Goal: Task Accomplishment & Management: Manage account settings

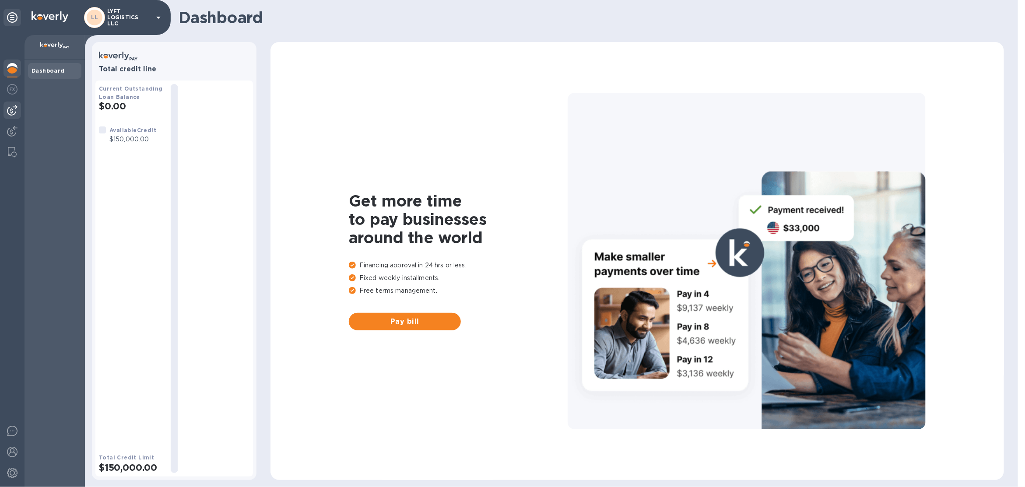
click at [12, 112] on img at bounding box center [12, 110] width 11 height 11
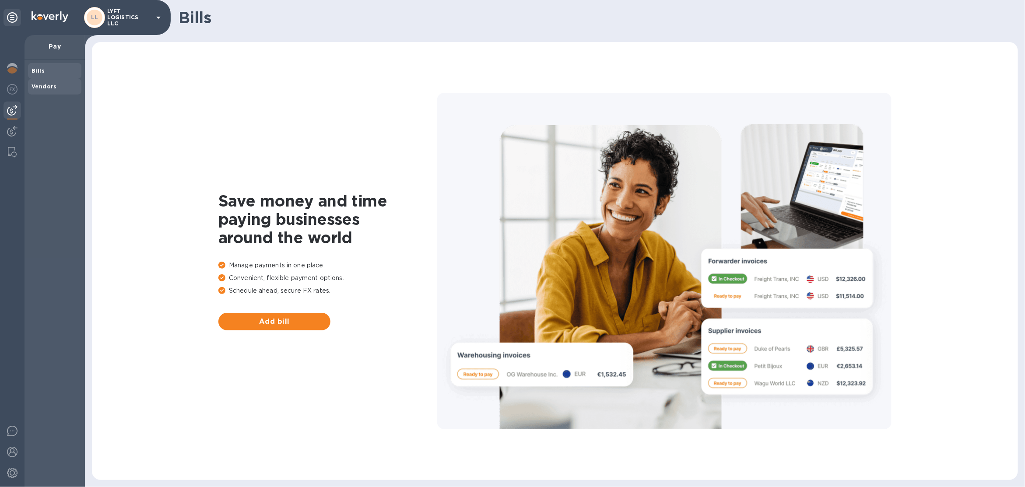
click at [44, 83] on b "Vendors" at bounding box center [44, 86] width 25 height 7
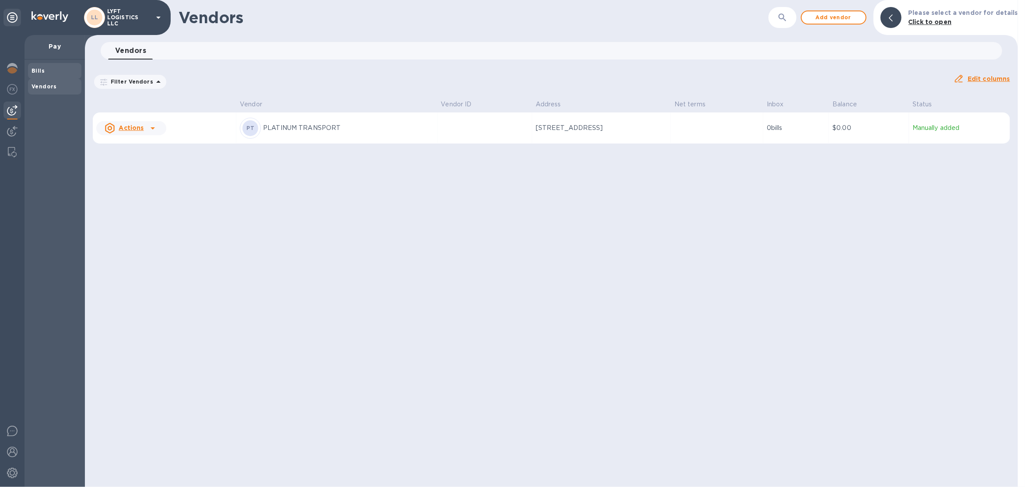
click at [52, 70] on span "Bills" at bounding box center [55, 71] width 46 height 9
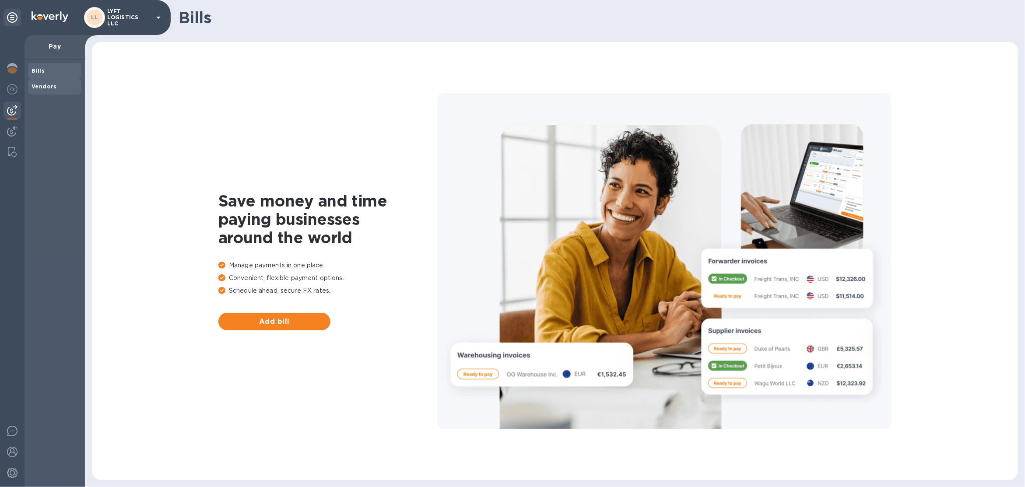
click at [53, 88] on b "Vendors" at bounding box center [44, 86] width 25 height 7
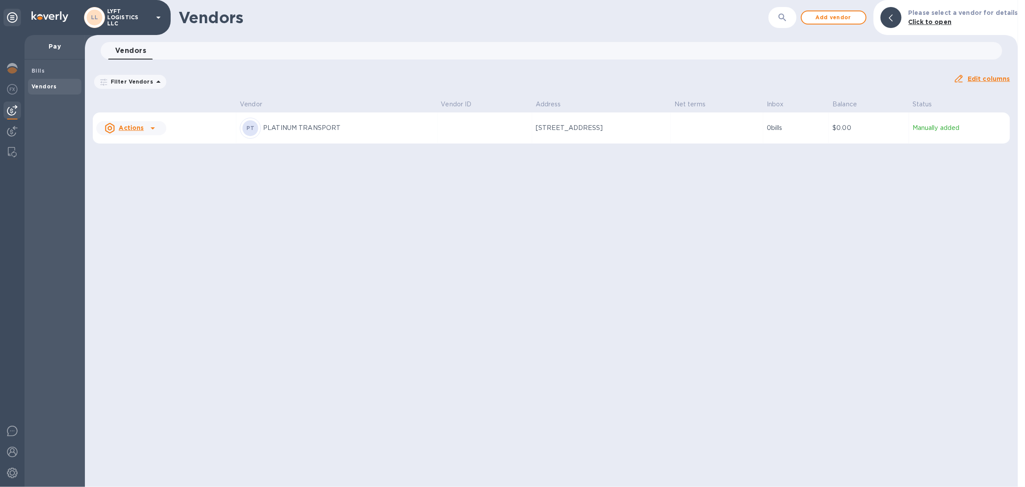
click at [124, 7] on div "LL LYFT LOGISTICS LLC" at bounding box center [124, 17] width 80 height 21
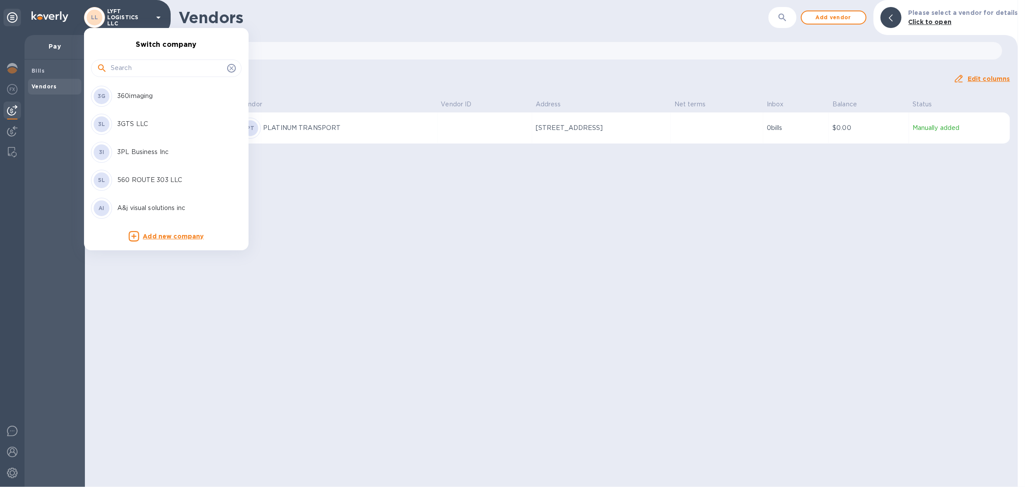
click at [125, 69] on input "text" at bounding box center [167, 68] width 113 height 13
paste input "Kerstin Knight"
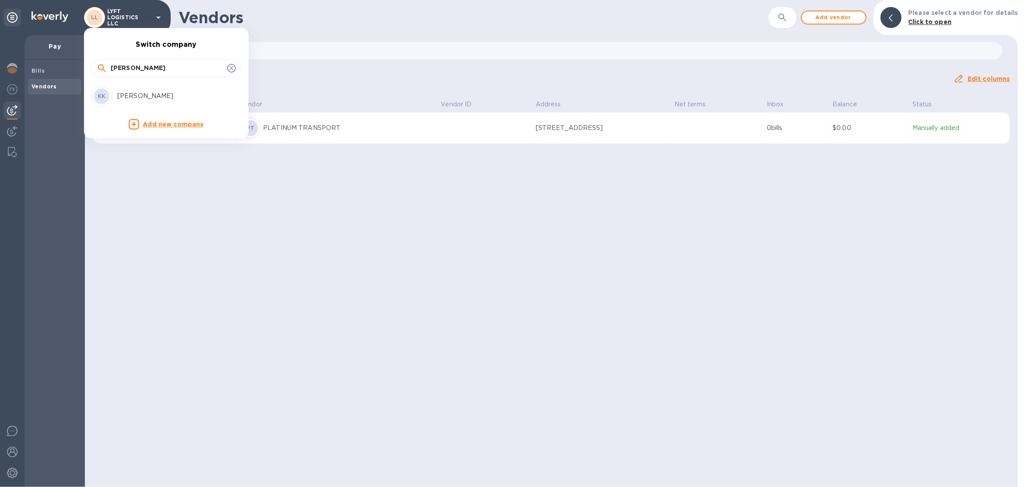
type input "Kerstin Knight"
click at [190, 92] on p "Kerstin Knight" at bounding box center [172, 95] width 110 height 9
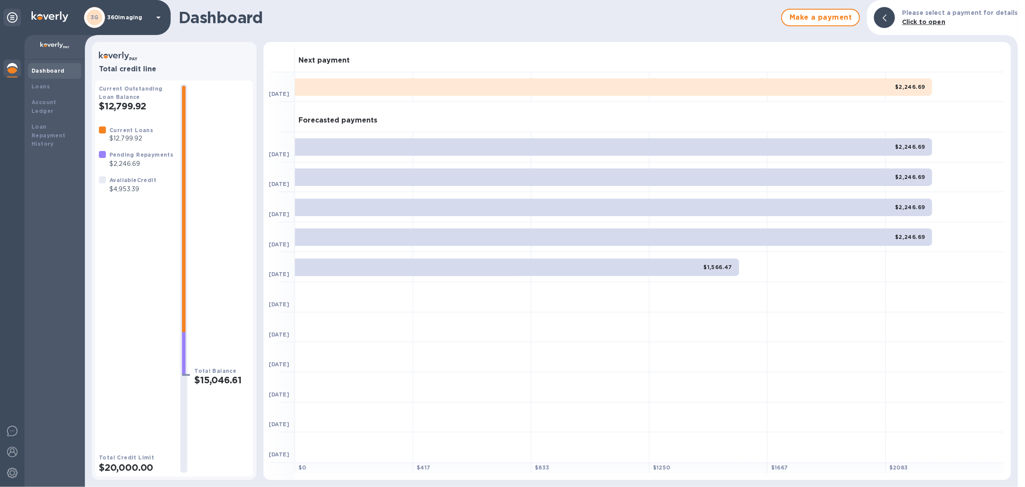
click at [133, 22] on div "3G 360imaging" at bounding box center [124, 17] width 80 height 21
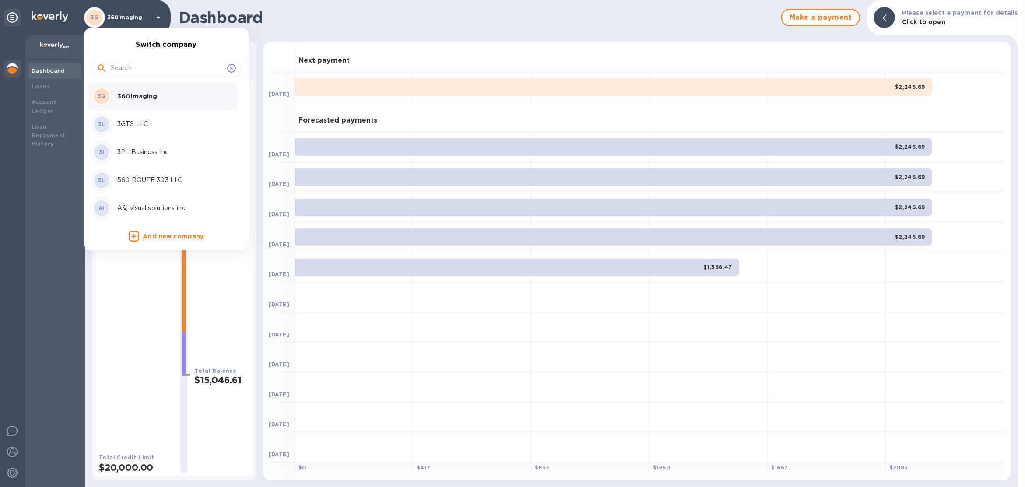
click at [146, 68] on input "text" at bounding box center [167, 68] width 113 height 13
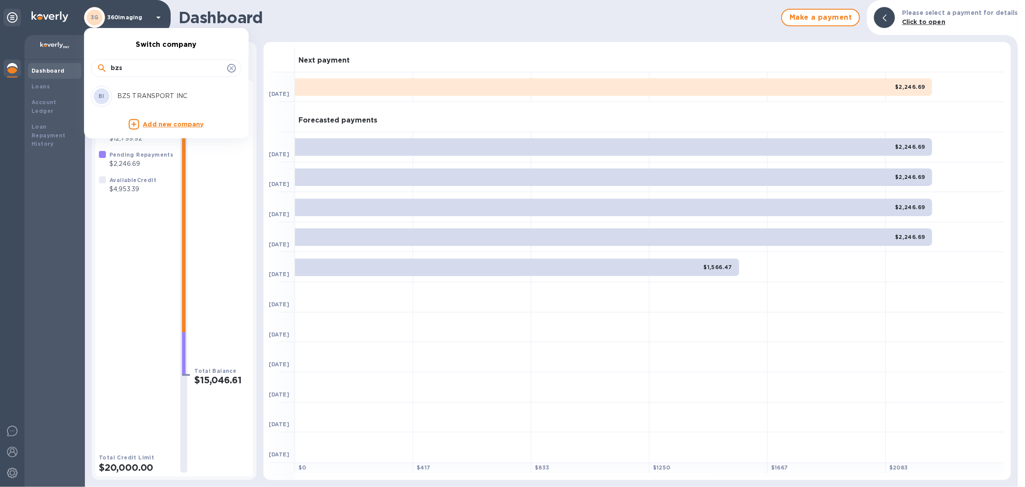
type input "bzs"
click at [163, 90] on div "BI BZS TRANSPORT INC" at bounding box center [159, 96] width 137 height 21
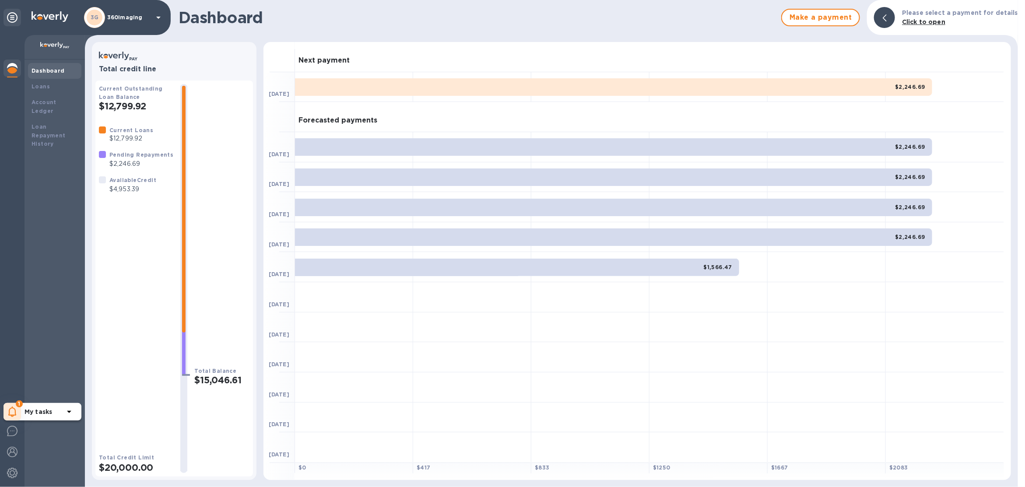
click at [11, 408] on icon at bounding box center [12, 412] width 8 height 11
click at [58, 384] on p "You have pending companies." at bounding box center [70, 384] width 90 height 9
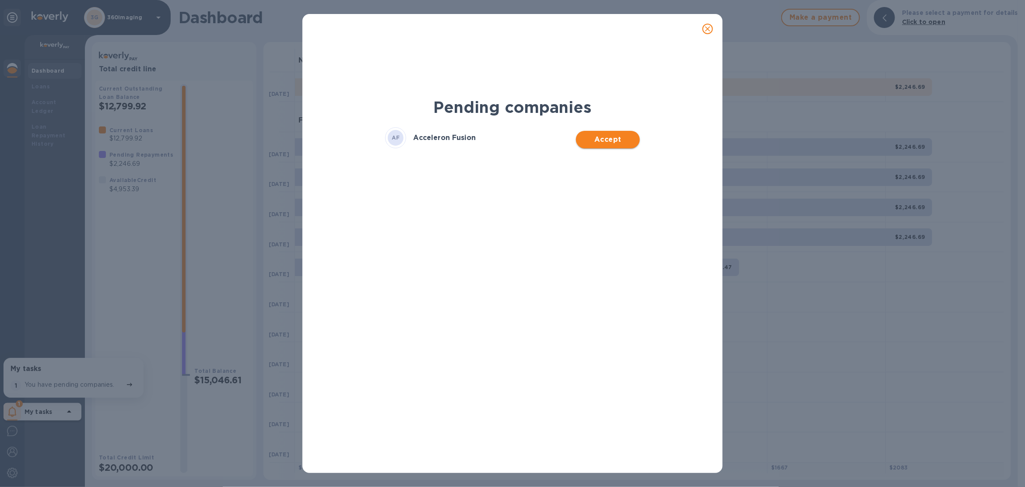
click at [596, 136] on span "Accept" at bounding box center [607, 139] width 49 height 11
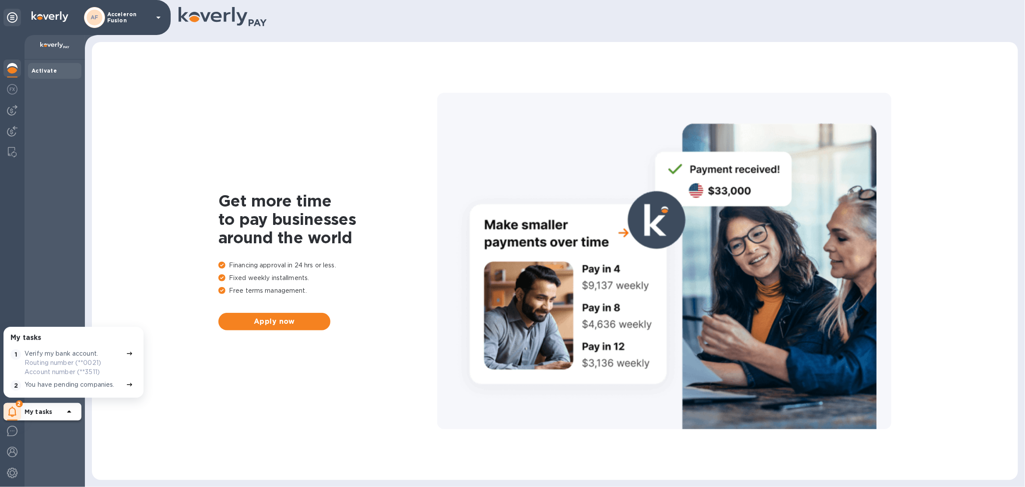
click at [14, 71] on img at bounding box center [12, 68] width 11 height 11
click at [252, 328] on button "Apply now" at bounding box center [274, 322] width 112 height 18
